Goal: Information Seeking & Learning: Learn about a topic

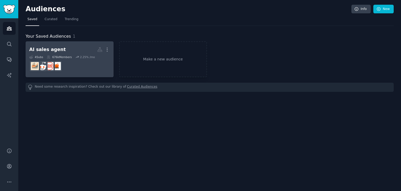
click at [75, 56] on icon at bounding box center [77, 57] width 4 height 4
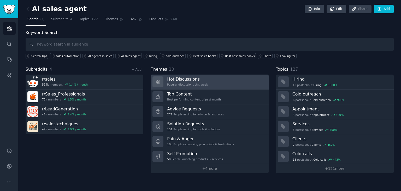
click at [194, 80] on h3 "Hot Discussions" at bounding box center [187, 78] width 41 height 5
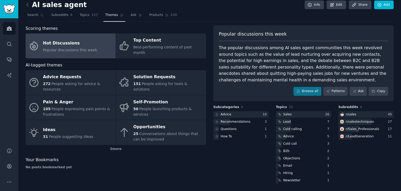
scroll to position [4, 0]
click at [313, 93] on link "Browse all" at bounding box center [307, 90] width 28 height 9
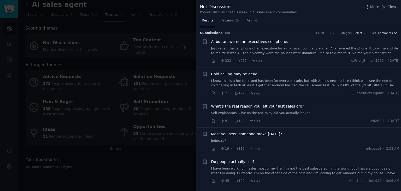
click at [175, 54] on div at bounding box center [200, 95] width 401 height 191
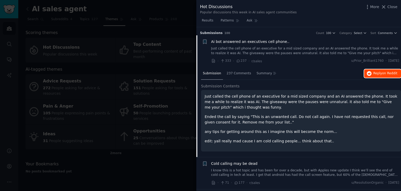
click at [373, 74] on span "Reply on Reddit" at bounding box center [385, 73] width 24 height 5
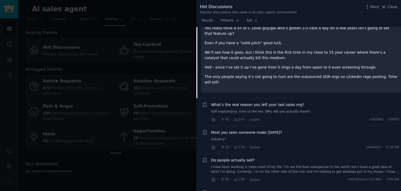
scroll to position [130, 0]
click at [321, 116] on div "· 91 · 142 · r/sales u/B2BBri · Thu 10/9/2025" at bounding box center [305, 118] width 188 height 5
click at [321, 101] on div "What’s the real reason you left your last sales org? Self explanatory. Give us …" at bounding box center [305, 111] width 188 height 20
click at [282, 109] on link "Self explanatory. Give us the tea. Why did you actually leave?" at bounding box center [305, 111] width 188 height 5
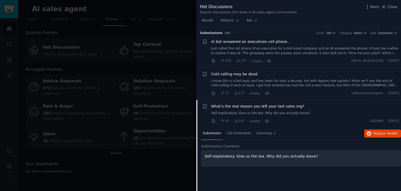
click at [177, 87] on div at bounding box center [200, 95] width 401 height 191
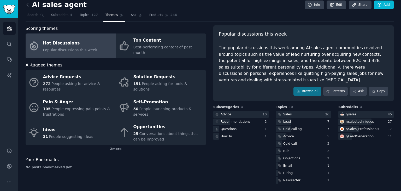
scroll to position [4, 0]
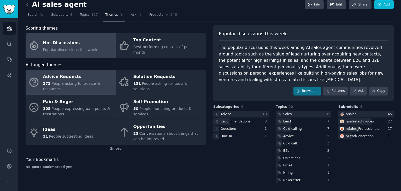
click at [90, 81] on span "People asking for advice & resources" at bounding box center [71, 86] width 57 height 10
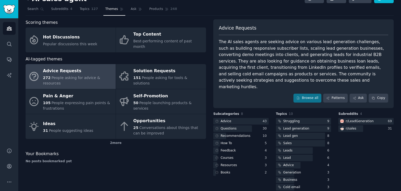
scroll to position [11, 0]
